Goal: Task Accomplishment & Management: Use online tool/utility

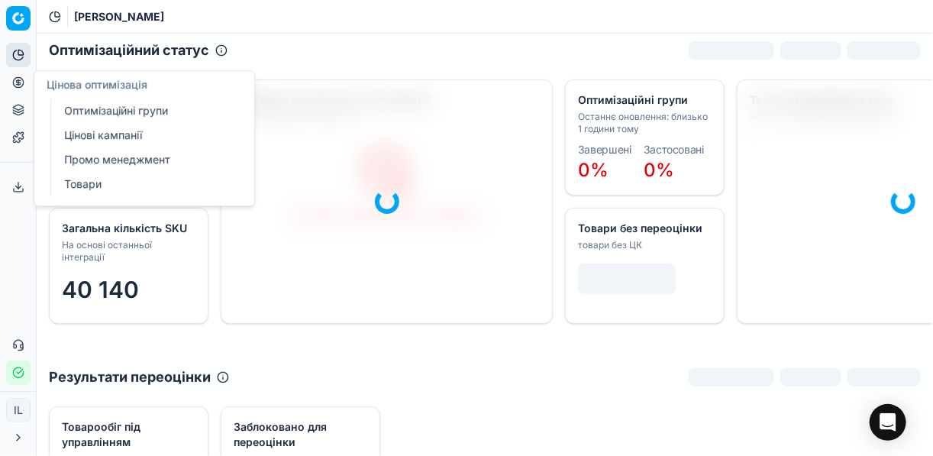
click at [77, 103] on link "Оптимізаційні групи" at bounding box center [147, 110] width 178 height 21
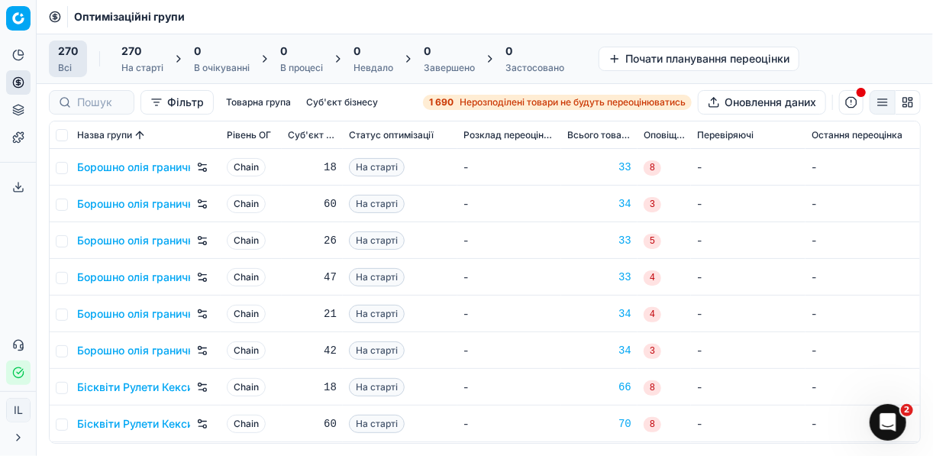
click at [473, 98] on span "Нерозподілені товари не будуть переоцінюватись" at bounding box center [572, 102] width 226 height 12
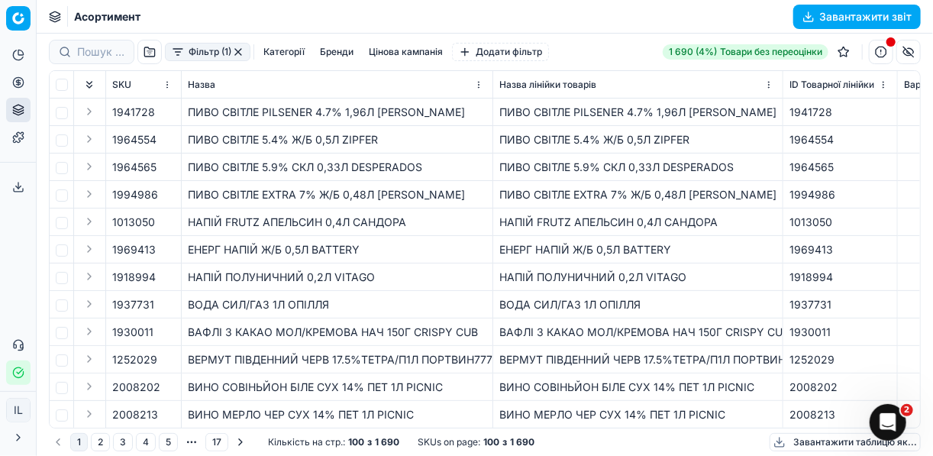
click at [176, 58] on button "Фільтр (1)" at bounding box center [207, 52] width 85 height 18
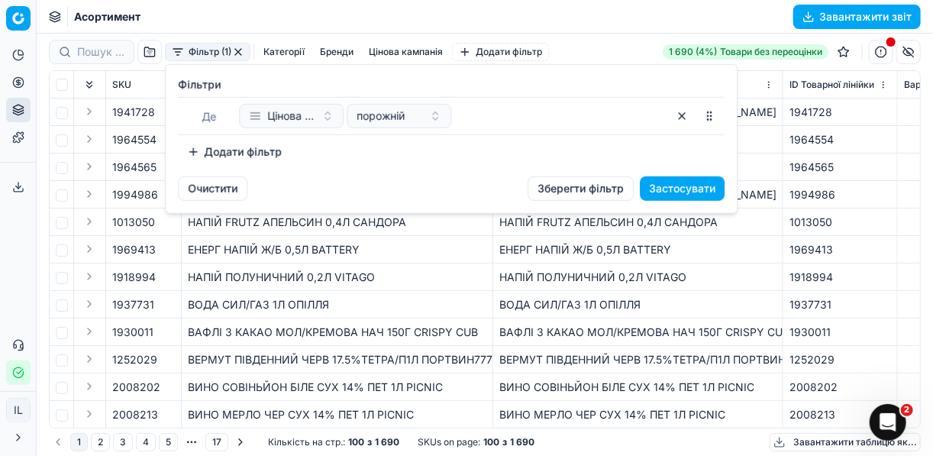
click at [199, 147] on button "Додати фільтр" at bounding box center [234, 152] width 113 height 24
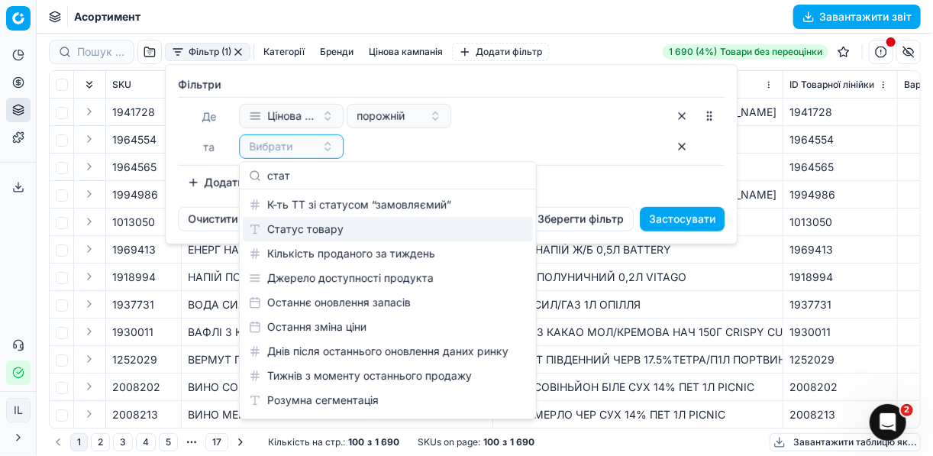
type input "стат"
click at [314, 227] on div "Статус товару" at bounding box center [388, 229] width 290 height 24
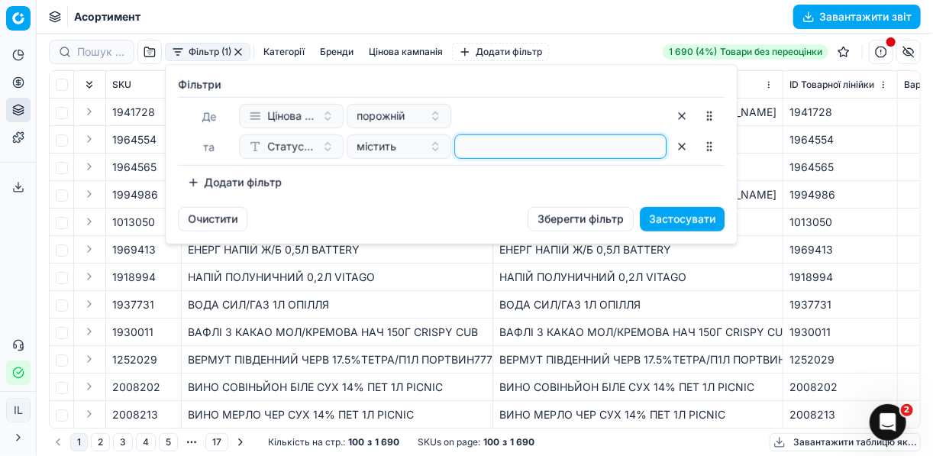
click at [492, 143] on input at bounding box center [560, 146] width 198 height 23
type input "1"
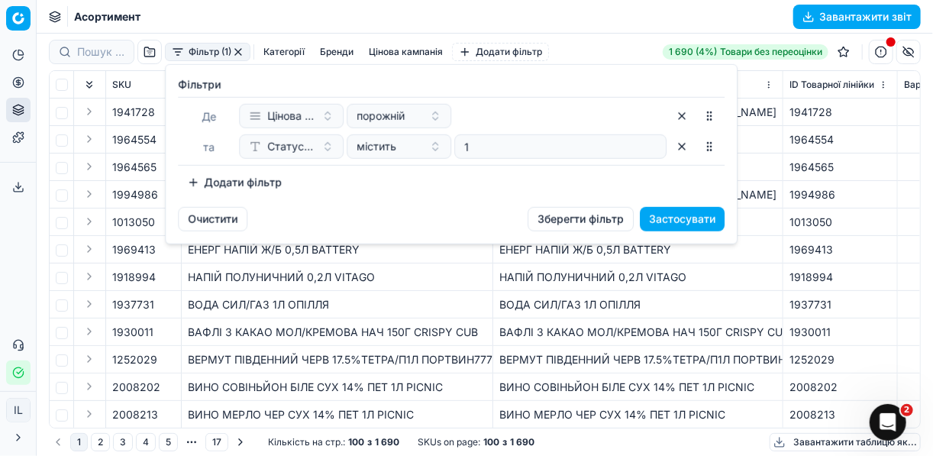
click at [194, 182] on button "Додати фільтр" at bounding box center [234, 182] width 113 height 24
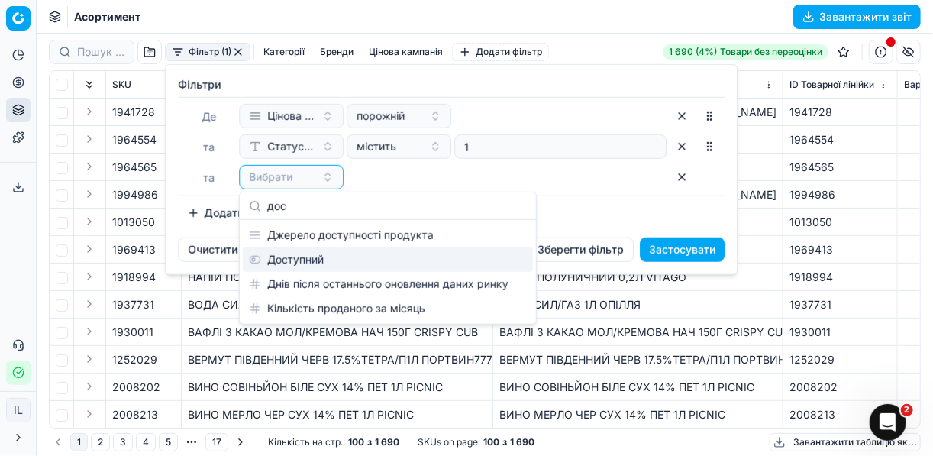
type input "дос"
click at [312, 265] on div "Доступний" at bounding box center [388, 259] width 290 height 24
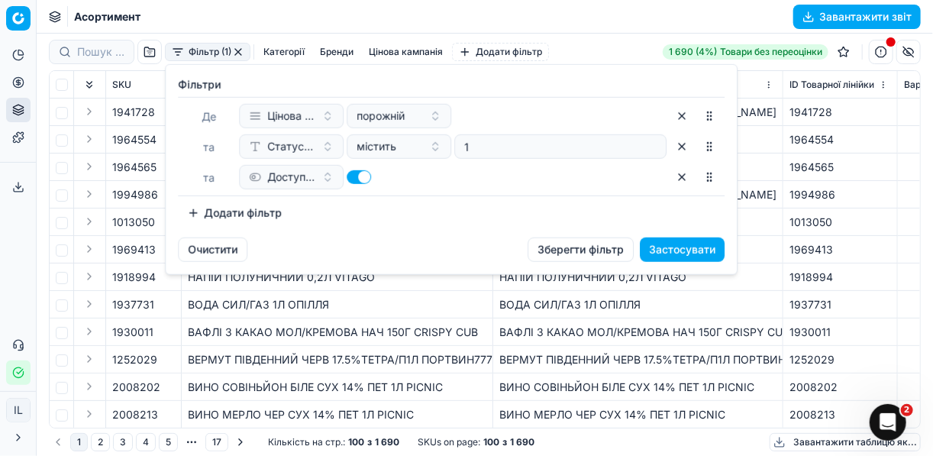
click at [198, 209] on button "Додати фільтр" at bounding box center [234, 213] width 113 height 24
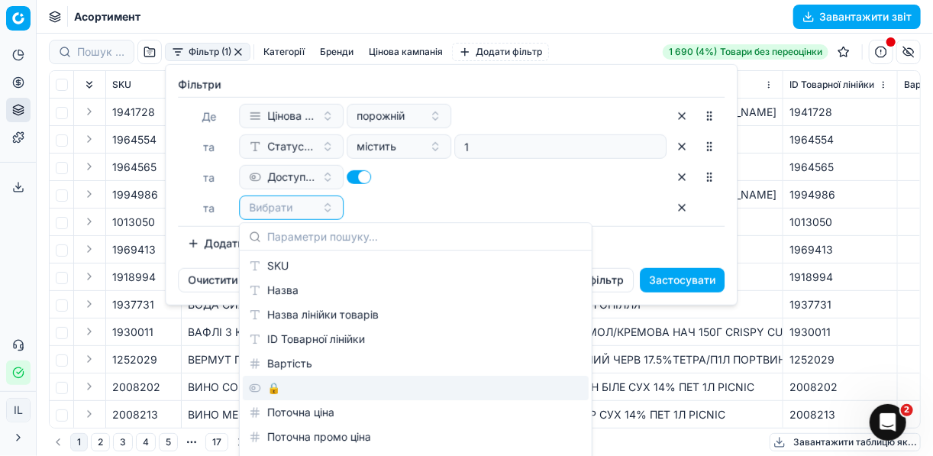
drag, startPoint x: 272, startPoint y: 394, endPoint x: 278, endPoint y: 381, distance: 14.0
click at [272, 394] on div "🔒" at bounding box center [416, 387] width 346 height 24
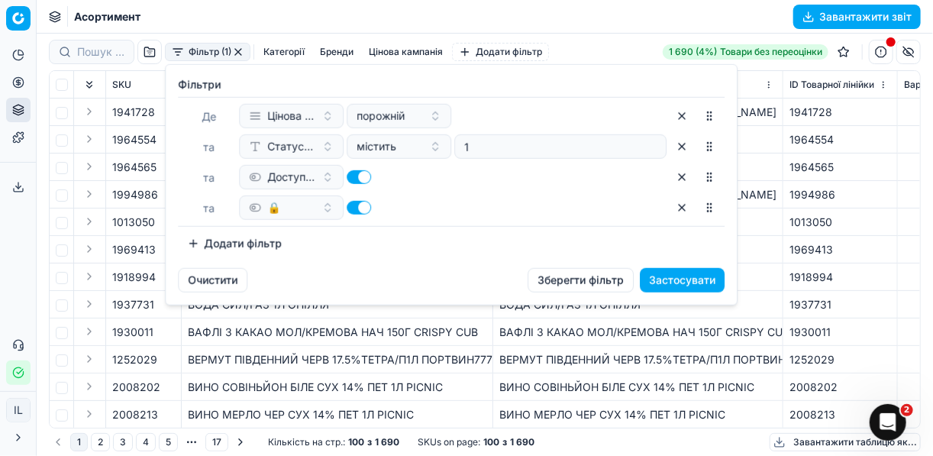
click at [353, 204] on button "button" at bounding box center [358, 208] width 24 height 14
checkbox input "false"
click at [656, 282] on button "Застосувати" at bounding box center [682, 280] width 85 height 24
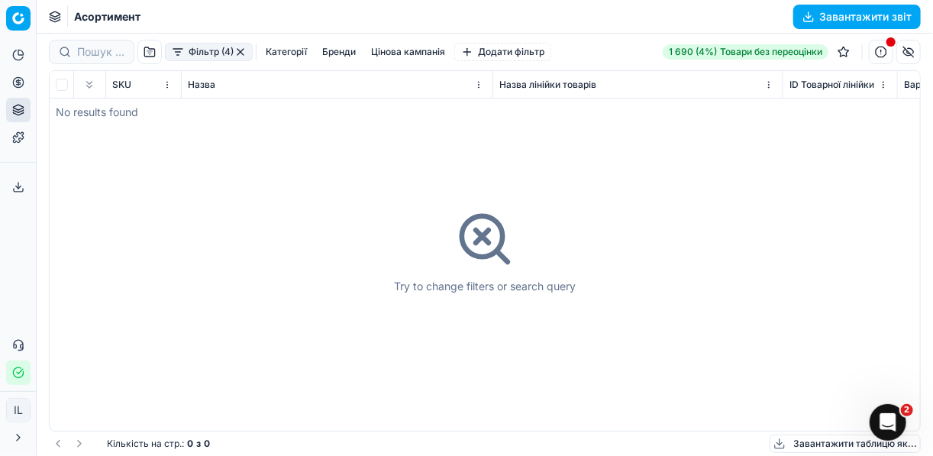
click at [241, 53] on button "button" at bounding box center [240, 52] width 12 height 12
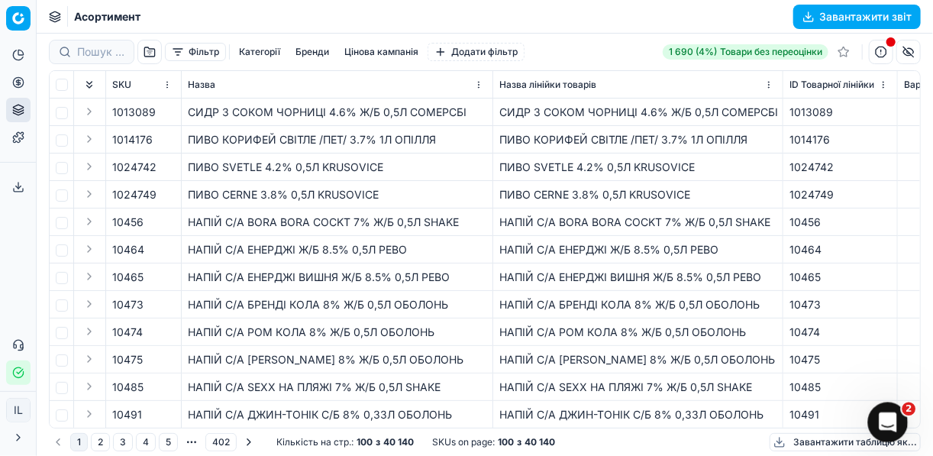
click at [887, 415] on icon "Відкрити програму для спілкування Intercom" at bounding box center [885, 420] width 25 height 25
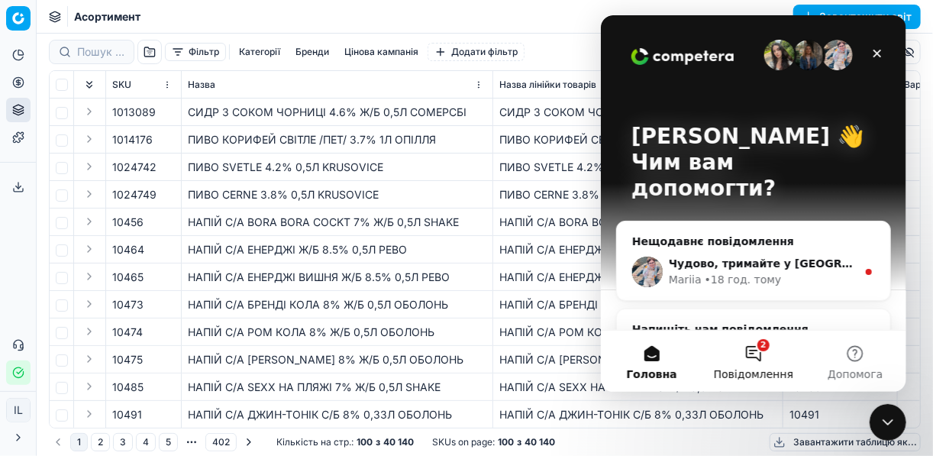
click at [759, 351] on button "2 Повідомлення" at bounding box center [751, 360] width 101 height 61
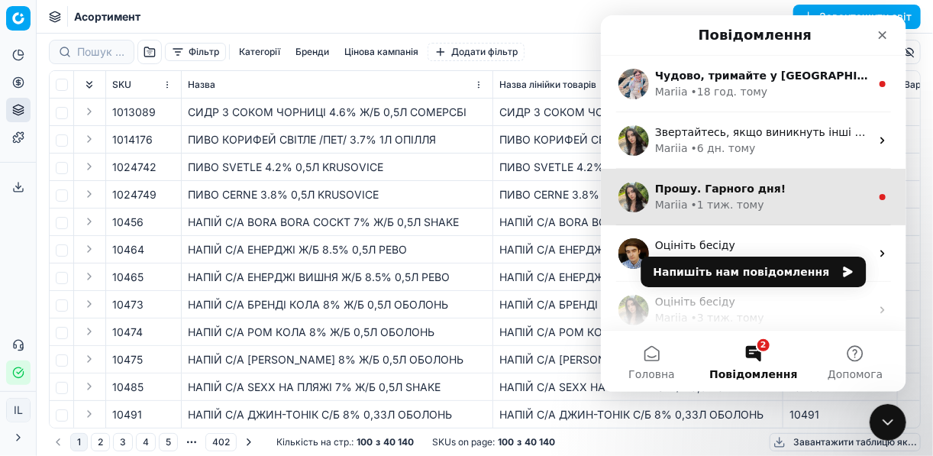
click at [774, 185] on div "Прошу. Гарного дня!" at bounding box center [761, 189] width 215 height 16
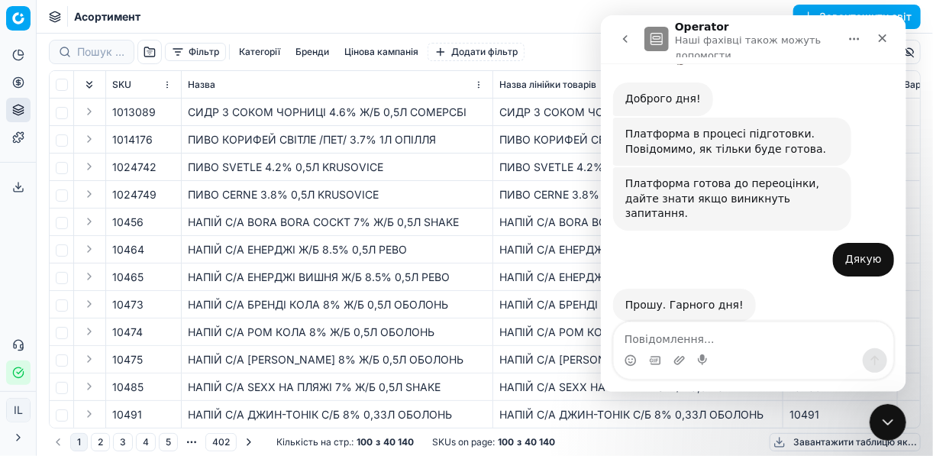
scroll to position [222, 0]
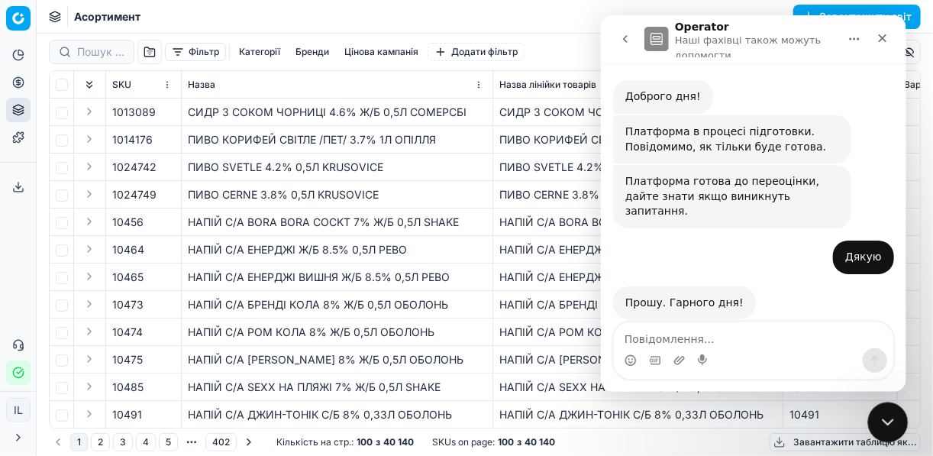
click at [888, 416] on icon "Закрити програму для спілкування Intercom" at bounding box center [885, 420] width 18 height 18
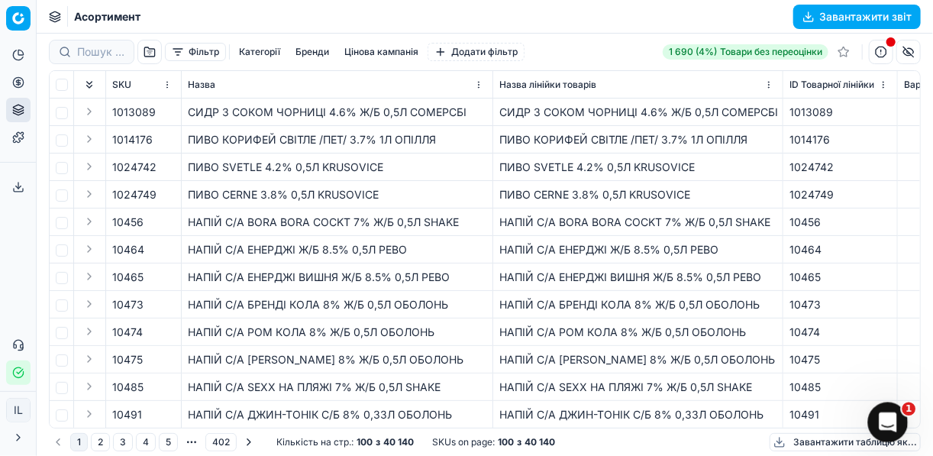
click at [888, 424] on icon "Відкрити програму для спілкування Intercom" at bounding box center [885, 420] width 25 height 25
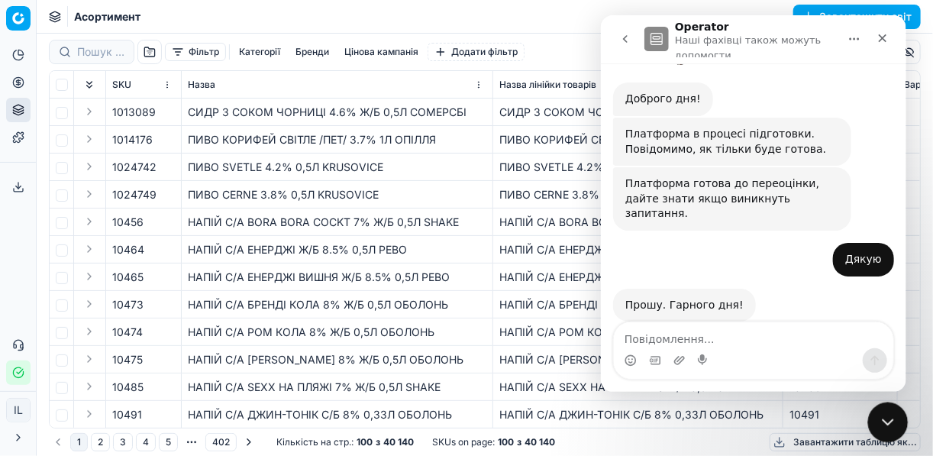
click at [888, 427] on icon "Закрити програму для спілкування Intercom" at bounding box center [885, 420] width 18 height 18
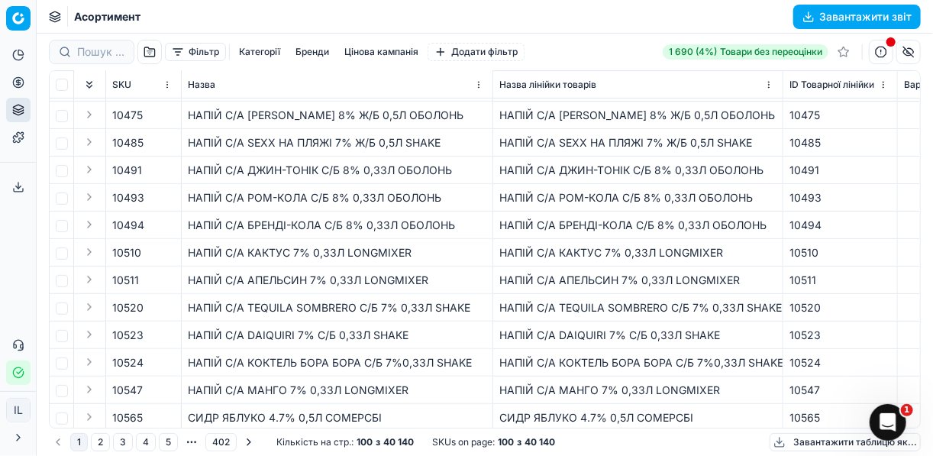
scroll to position [366, 0]
